Goal: Task Accomplishment & Management: Use online tool/utility

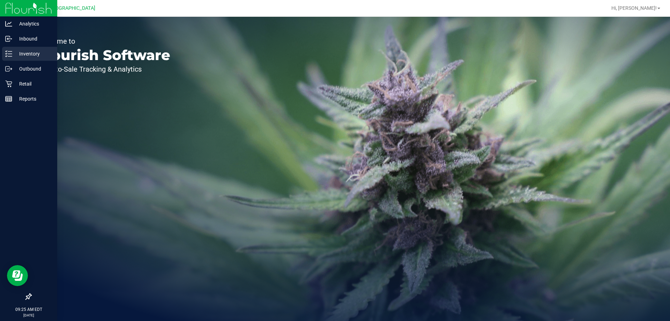
click at [27, 55] on p "Inventory" at bounding box center [33, 54] width 42 height 8
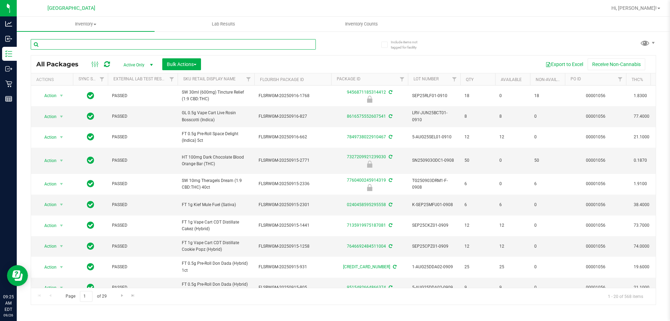
click at [110, 43] on input "text" at bounding box center [173, 44] width 285 height 10
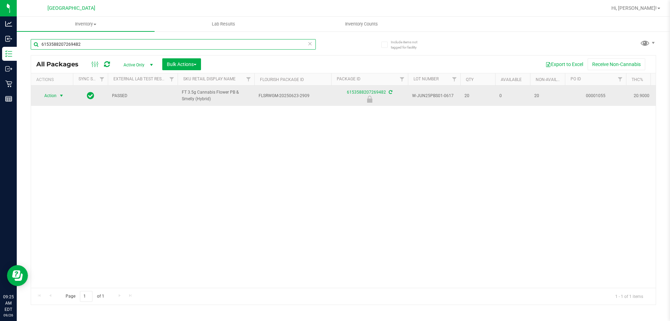
type input "6153588207269482"
click at [63, 96] on span "select" at bounding box center [62, 96] width 6 height 6
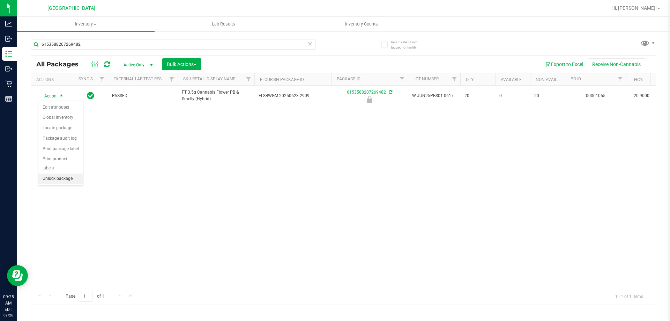
click at [74, 173] on li "Unlock package" at bounding box center [60, 178] width 45 height 10
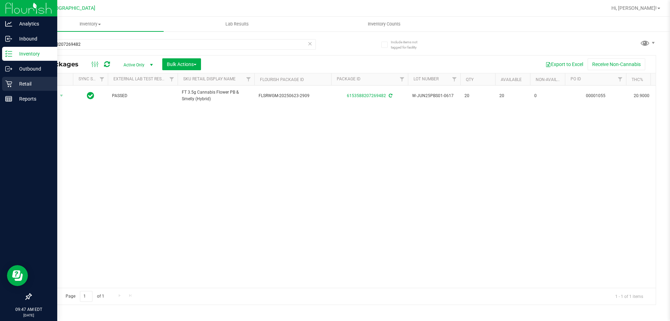
click at [17, 81] on p "Retail" at bounding box center [33, 84] width 42 height 8
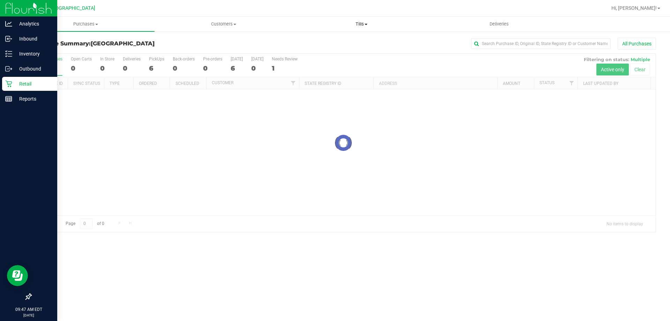
click at [364, 23] on span "Tills" at bounding box center [361, 24] width 137 height 6
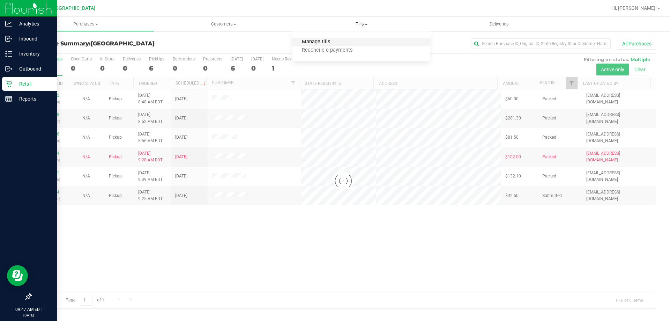
click at [321, 41] on span "Manage tills" at bounding box center [316, 42] width 47 height 6
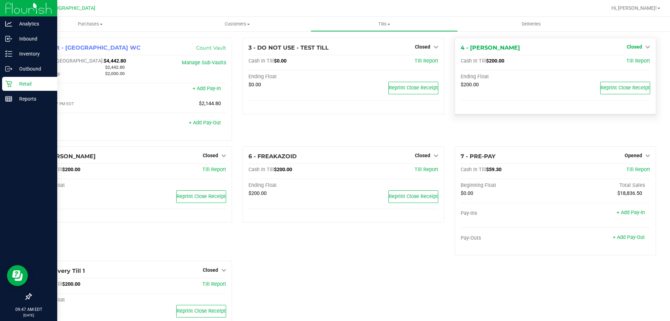
click at [645, 45] on icon at bounding box center [647, 46] width 5 height 5
click at [630, 60] on link "Open Till" at bounding box center [634, 62] width 19 height 6
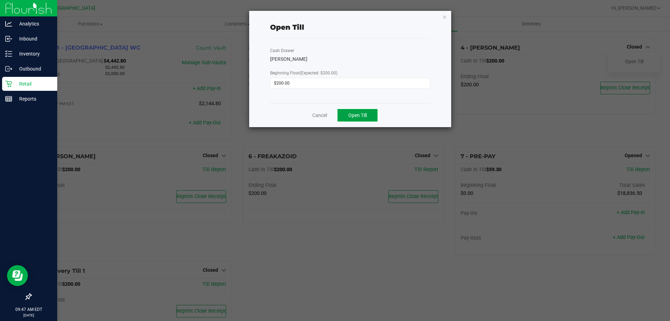
click at [350, 113] on span "Open Till" at bounding box center [357, 115] width 19 height 6
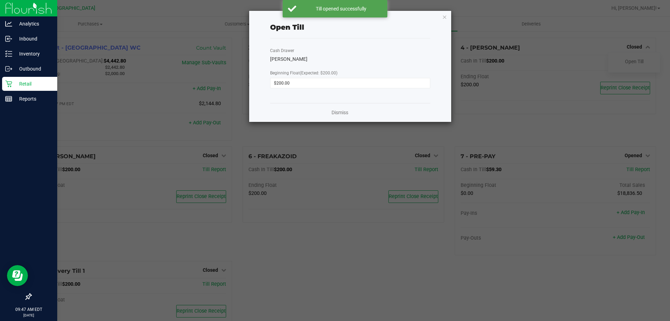
click at [335, 108] on div "Dismiss" at bounding box center [350, 112] width 160 height 19
click at [336, 110] on div "Dismiss" at bounding box center [350, 112] width 160 height 19
click at [336, 111] on link "Dismiss" at bounding box center [340, 112] width 17 height 7
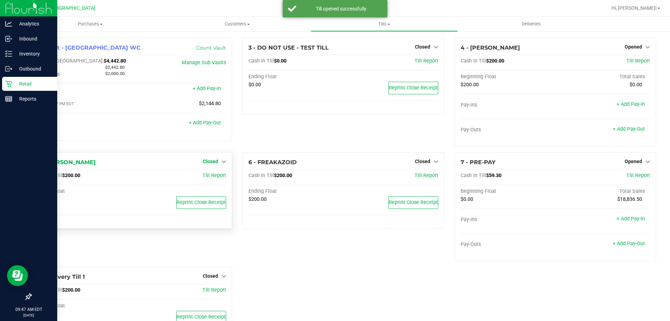
click at [211, 160] on span "Closed" at bounding box center [210, 161] width 15 height 6
click at [213, 175] on link "Open Till" at bounding box center [210, 176] width 19 height 6
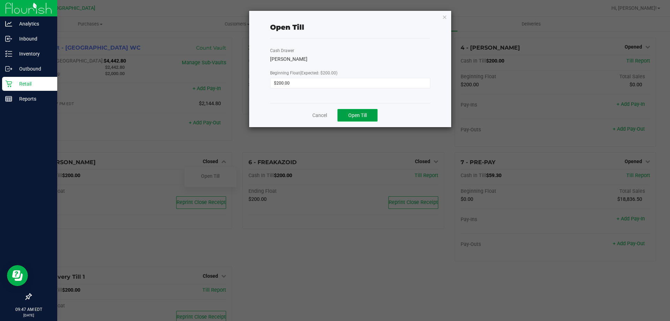
click at [358, 113] on span "Open Till" at bounding box center [357, 115] width 19 height 6
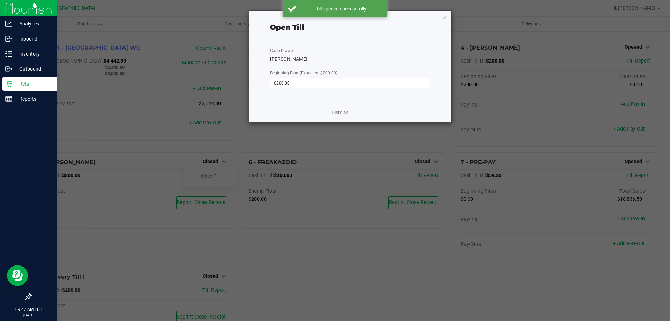
click at [333, 113] on link "Dismiss" at bounding box center [340, 112] width 17 height 7
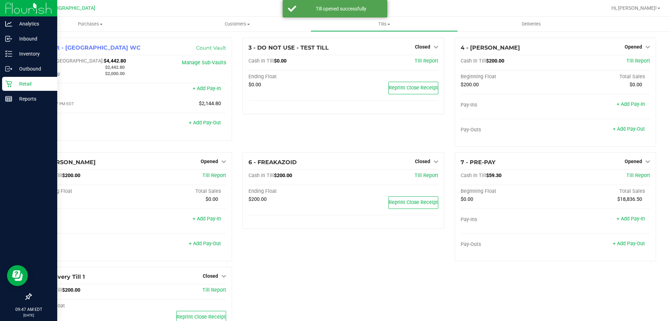
click at [23, 84] on p "Retail" at bounding box center [33, 84] width 42 height 8
